Goal: Transaction & Acquisition: Purchase product/service

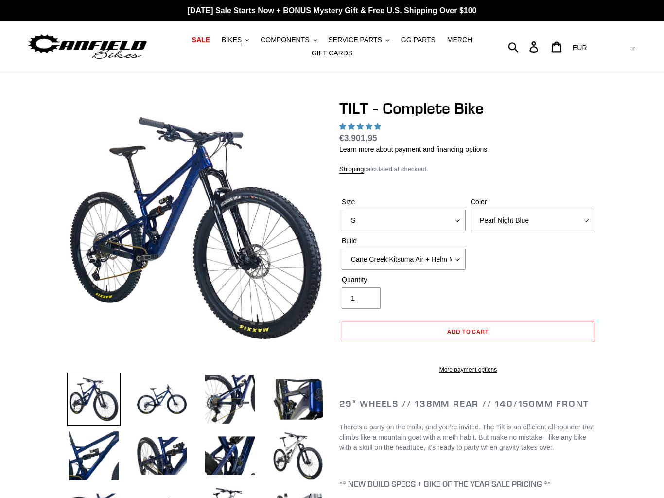
select select "highest-rating"
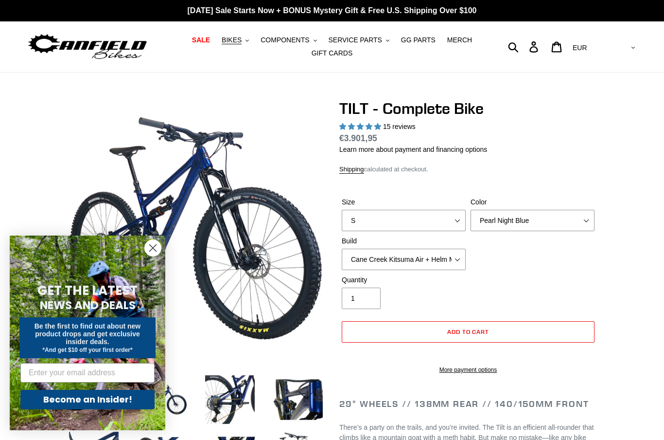
click at [155, 246] on icon "Close dialog" at bounding box center [153, 248] width 7 height 7
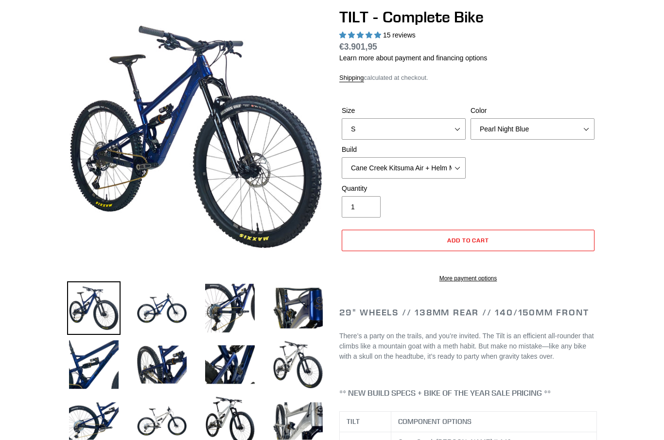
scroll to position [92, 0]
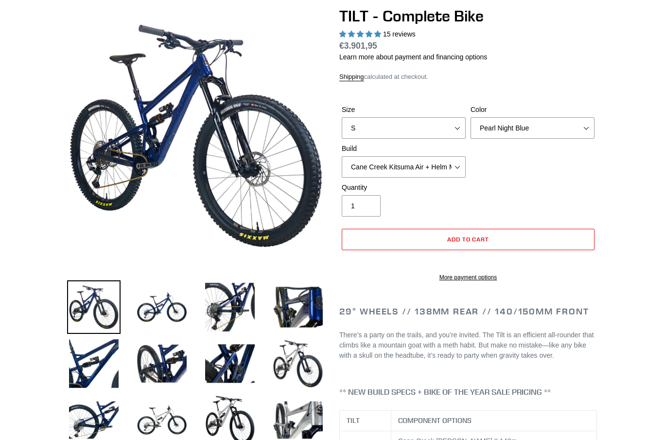
click at [159, 310] on img at bounding box center [162, 307] width 54 height 54
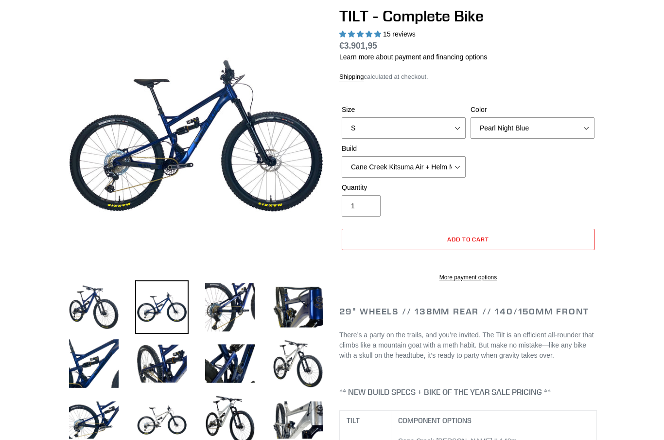
click at [230, 310] on img at bounding box center [230, 307] width 54 height 54
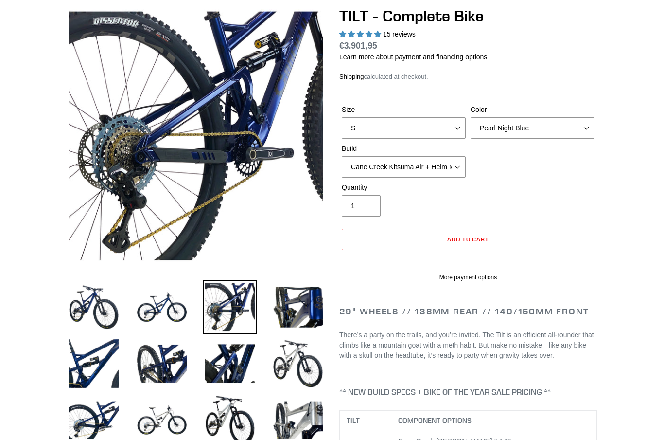
click at [296, 303] on img at bounding box center [298, 307] width 54 height 54
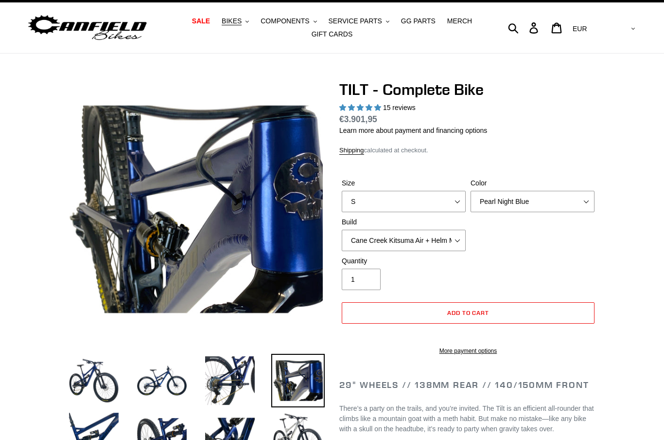
scroll to position [0, 0]
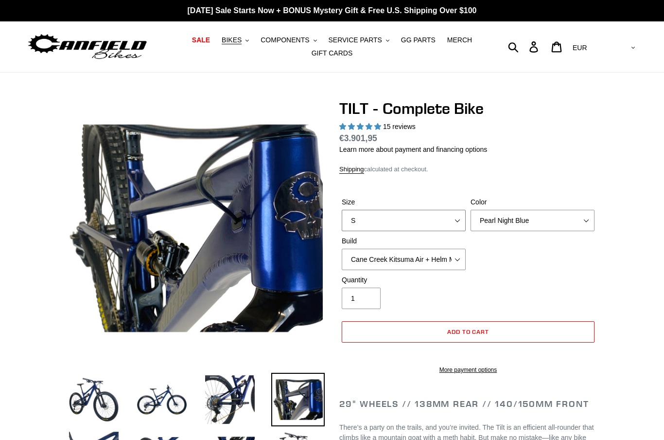
click at [454, 226] on select "S M L" at bounding box center [404, 220] width 124 height 21
select select "L"
click at [453, 260] on select "Cane Creek Kitsuma Air + Helm MKII 140 + SRAM GX Cane Creek Kitsuma Air + Helm …" at bounding box center [404, 259] width 124 height 21
select select "RockShox SD ULT + Pike ULT 140 + Shimano XT"
click at [460, 262] on select "Cane Creek Kitsuma Air + Helm MKII 140 + SRAM GX Cane Creek Kitsuma Air + Helm …" at bounding box center [404, 259] width 124 height 21
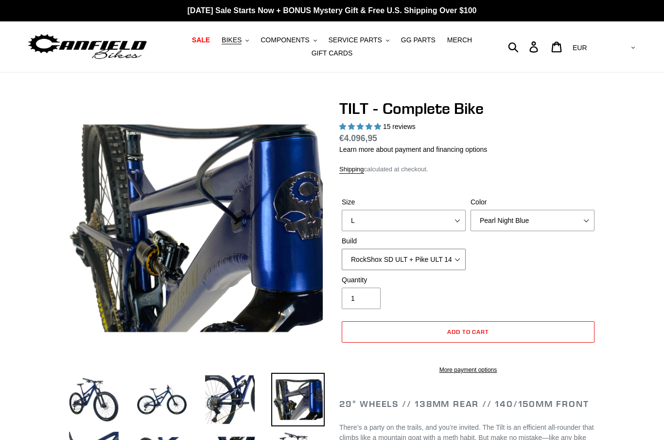
scroll to position [5, 0]
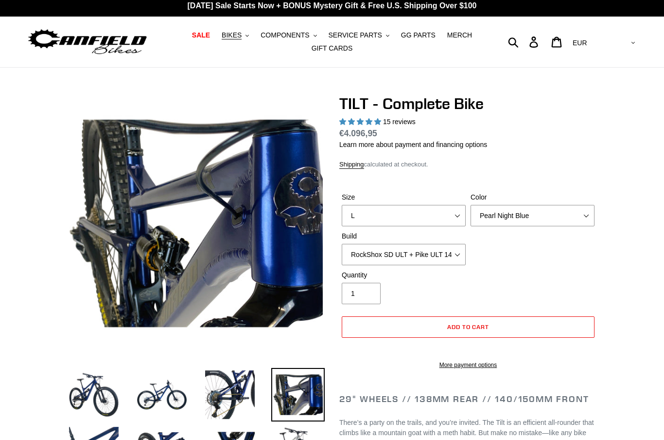
click at [241, 36] on span "BIKES" at bounding box center [232, 35] width 20 height 8
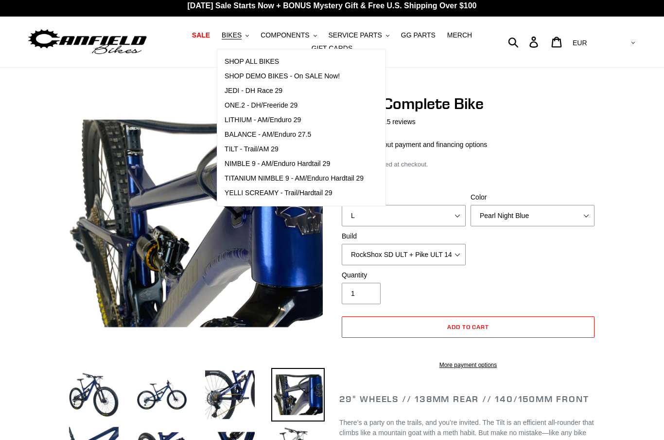
click at [239, 64] on span "SHOP ALL BIKES" at bounding box center [252, 61] width 54 height 8
